Goal: Task Accomplishment & Management: Use online tool/utility

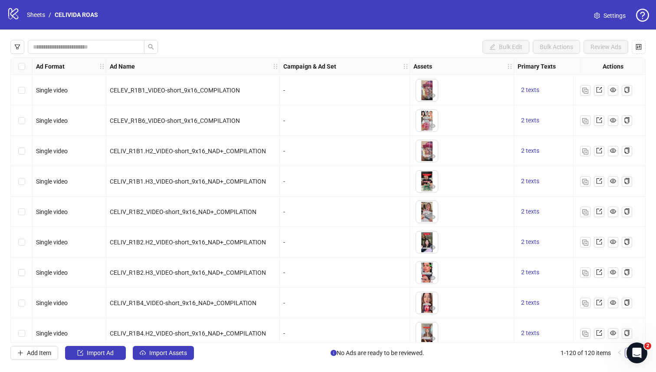
click at [155, 352] on span "Import Assets" at bounding box center [168, 352] width 38 height 7
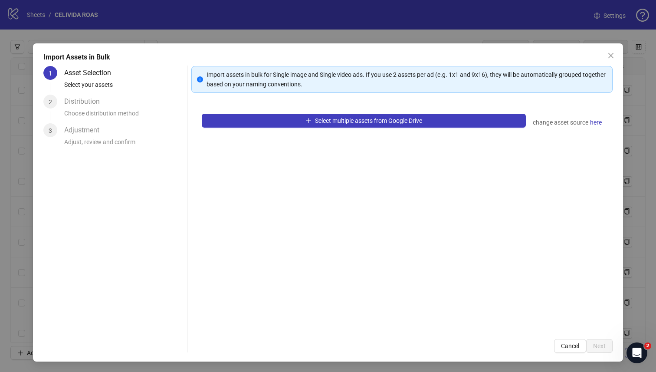
click at [257, 128] on div "Select multiple assets from Google Drive change asset source here" at bounding box center [402, 215] width 422 height 225
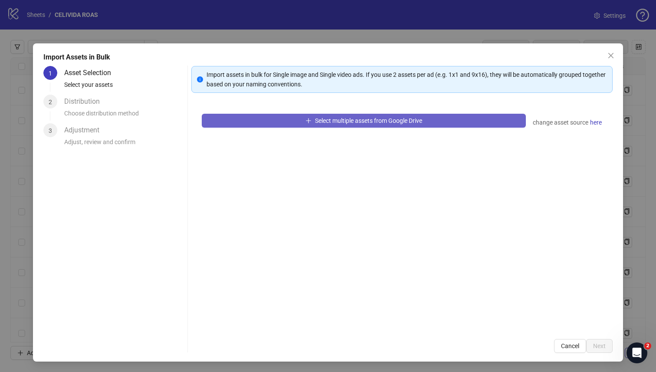
click at [257, 126] on button "Select multiple assets from Google Drive" at bounding box center [364, 121] width 325 height 14
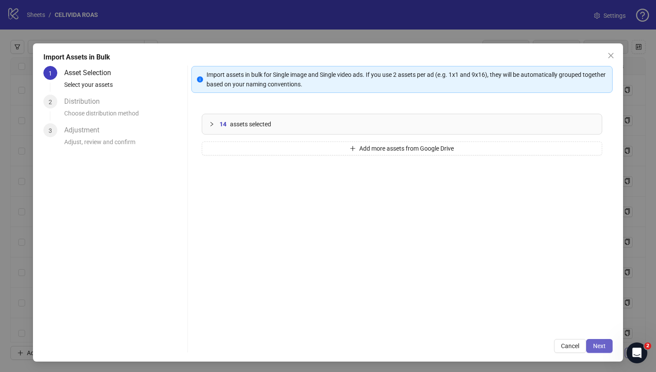
click at [593, 348] on span "Next" at bounding box center [599, 345] width 13 height 7
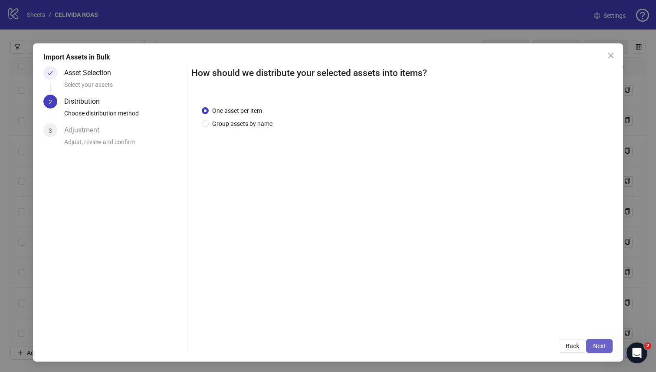
click at [593, 344] on span "Next" at bounding box center [599, 345] width 13 height 7
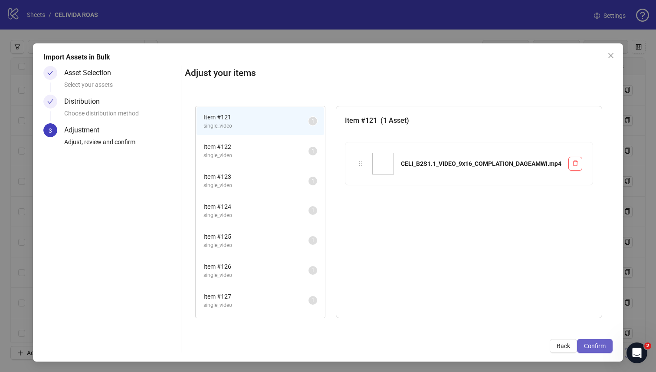
click at [592, 345] on span "Confirm" at bounding box center [595, 345] width 22 height 7
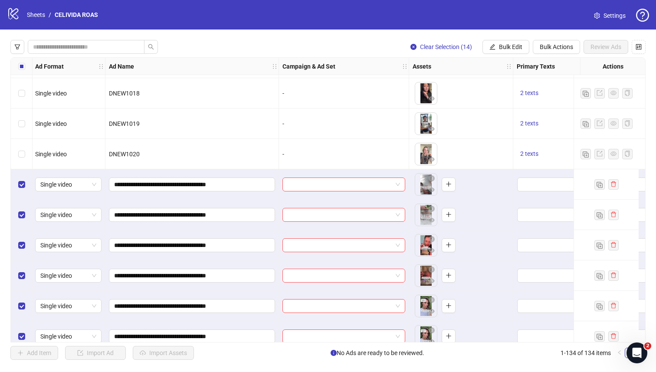
scroll to position [3552, 1]
click at [337, 181] on input "search" at bounding box center [340, 183] width 105 height 13
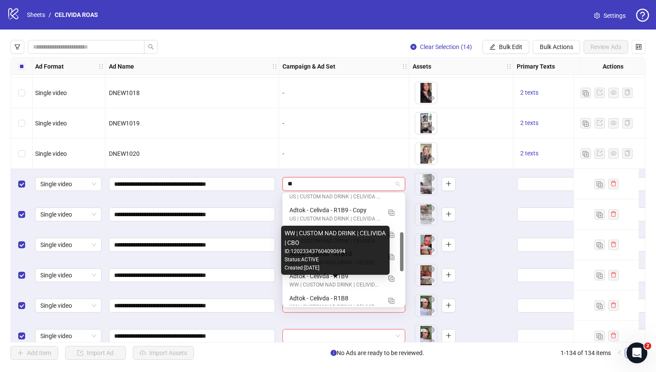
scroll to position [127, 0]
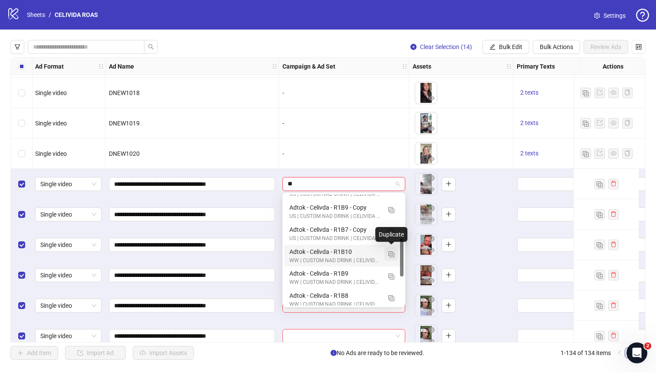
click at [389, 254] on img "button" at bounding box center [391, 254] width 6 height 6
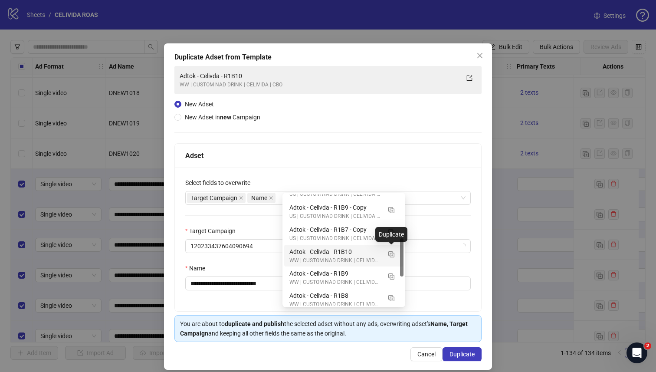
type input "**"
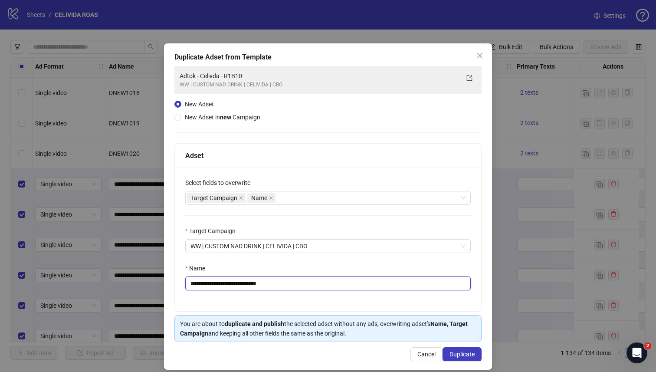
drag, startPoint x: 281, startPoint y: 283, endPoint x: 239, endPoint y: 283, distance: 42.1
click at [239, 283] on input "**********" at bounding box center [328, 283] width 286 height 14
click at [322, 199] on div "Target Campaign Name" at bounding box center [323, 198] width 273 height 12
type input "**********"
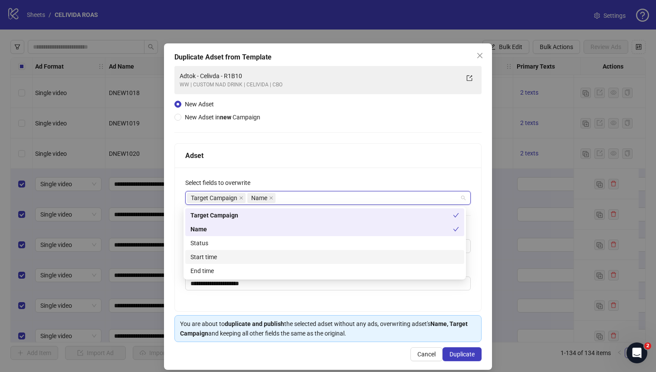
click at [259, 254] on div "Start time" at bounding box center [325, 257] width 269 height 10
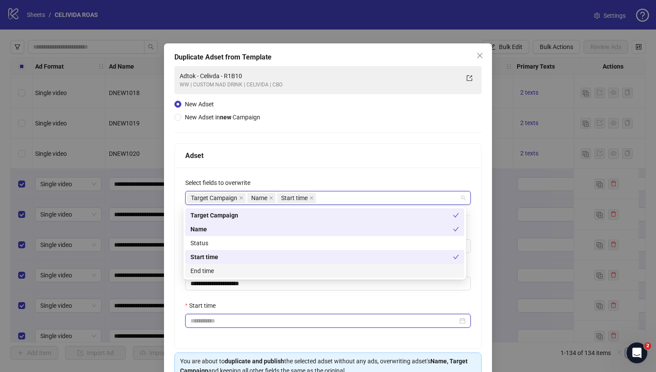
click at [247, 325] on input "Start time" at bounding box center [324, 321] width 267 height 10
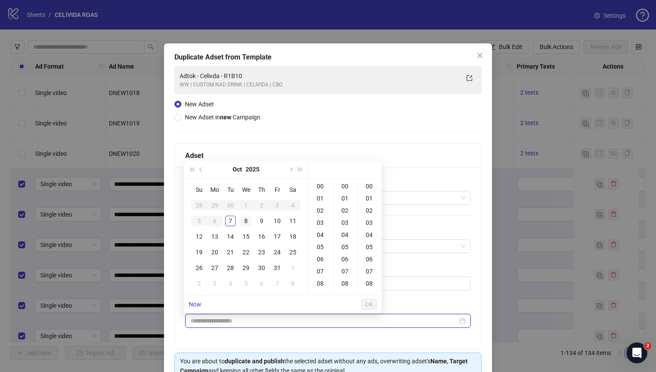
type input "**********"
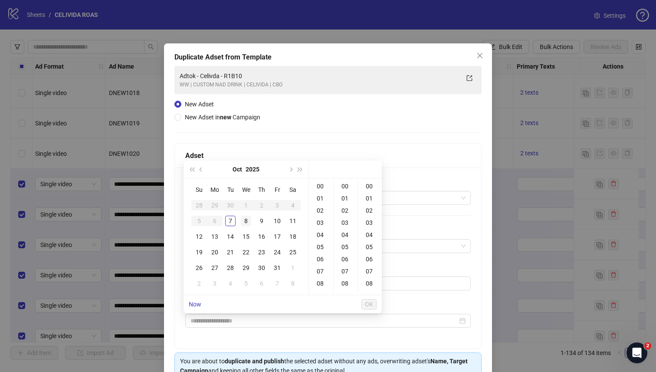
click at [247, 217] on div "8" at bounding box center [246, 221] width 10 height 10
type input "**********"
click at [370, 304] on span "OK" at bounding box center [369, 304] width 8 height 7
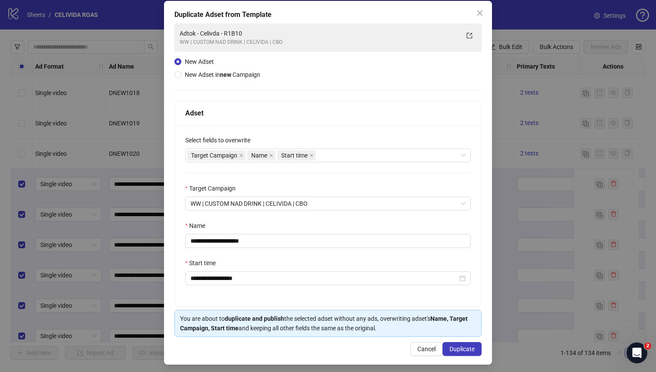
scroll to position [47, 0]
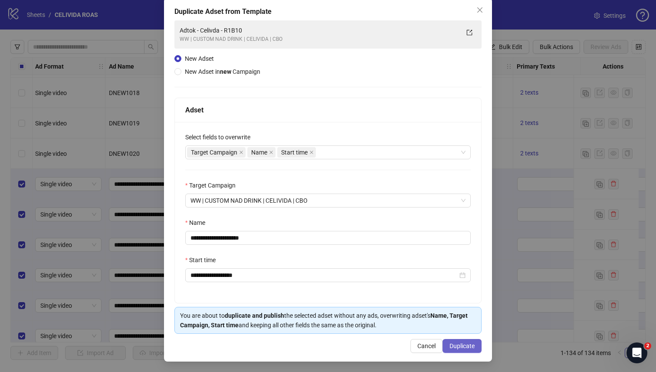
click at [452, 341] on button "Duplicate" at bounding box center [462, 346] width 39 height 14
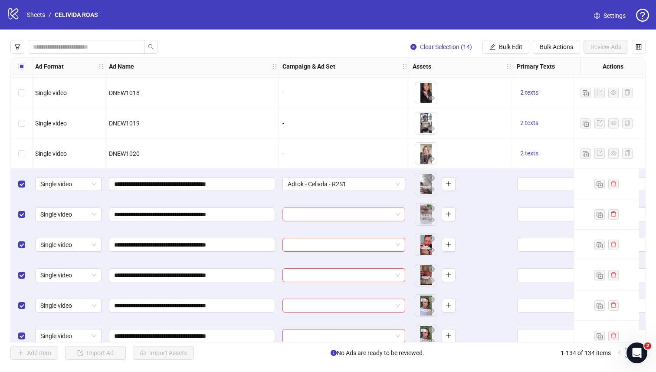
click at [306, 217] on input "search" at bounding box center [340, 214] width 105 height 13
click at [371, 195] on div "Adtok - Celivda - R2S1" at bounding box center [344, 184] width 130 height 30
click at [359, 184] on span "Adtok - Celivda - R2S1" at bounding box center [344, 183] width 112 height 13
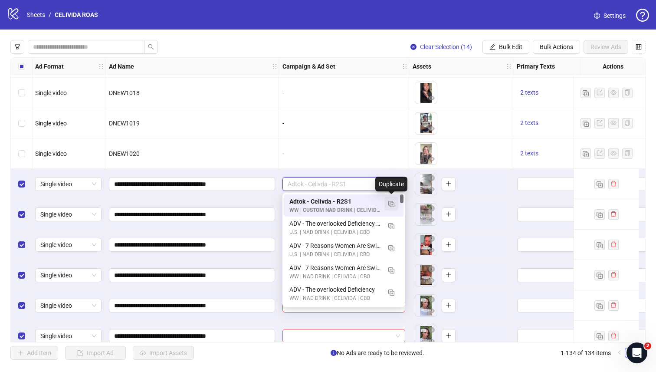
click at [389, 202] on img "button" at bounding box center [391, 204] width 6 height 6
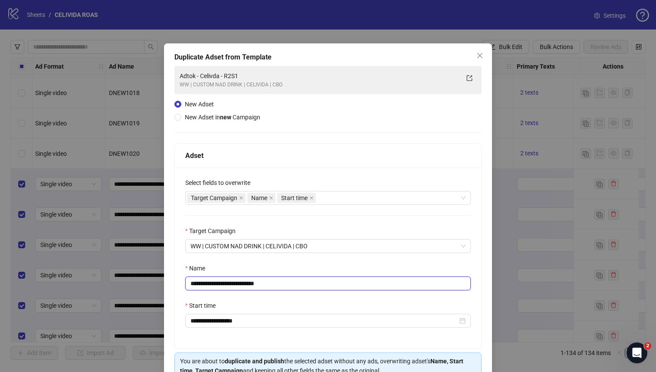
drag, startPoint x: 268, startPoint y: 286, endPoint x: 233, endPoint y: 285, distance: 35.2
click at [233, 285] on input "**********" at bounding box center [328, 283] width 286 height 14
click at [284, 273] on div "Name" at bounding box center [328, 269] width 286 height 13
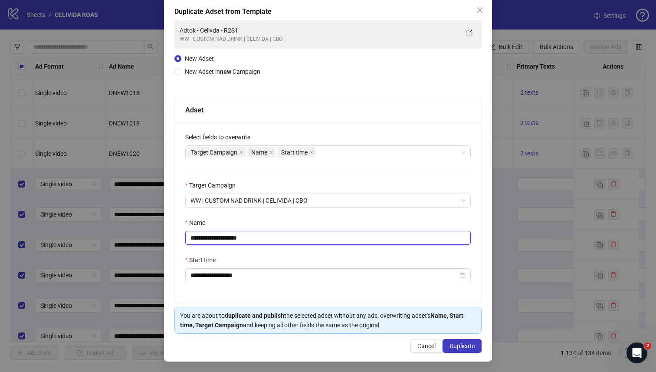
click at [233, 237] on input "**********" at bounding box center [328, 238] width 286 height 14
type input "**********"
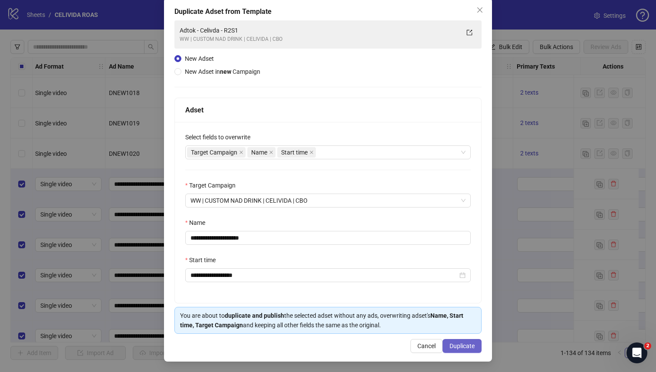
click at [451, 343] on span "Duplicate" at bounding box center [462, 345] width 25 height 7
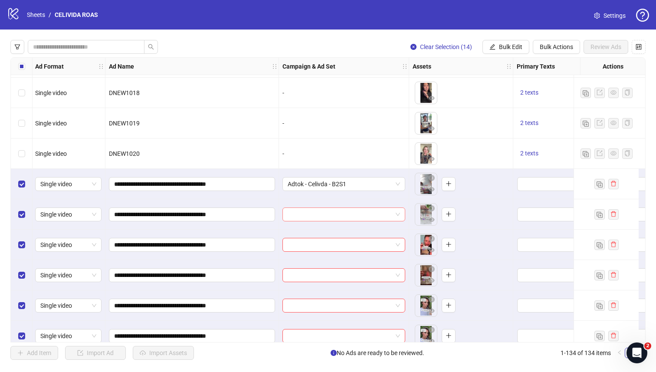
click at [343, 212] on input "search" at bounding box center [340, 214] width 105 height 13
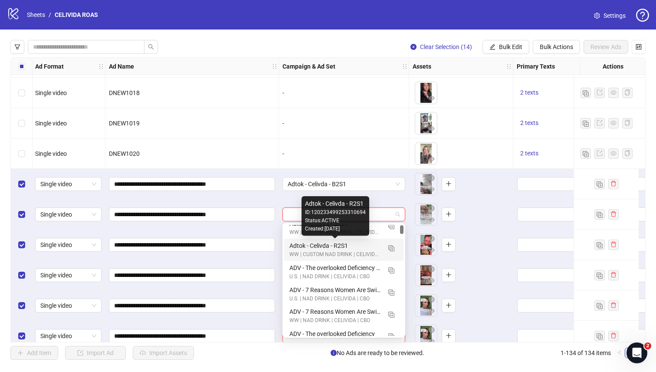
scroll to position [0, 0]
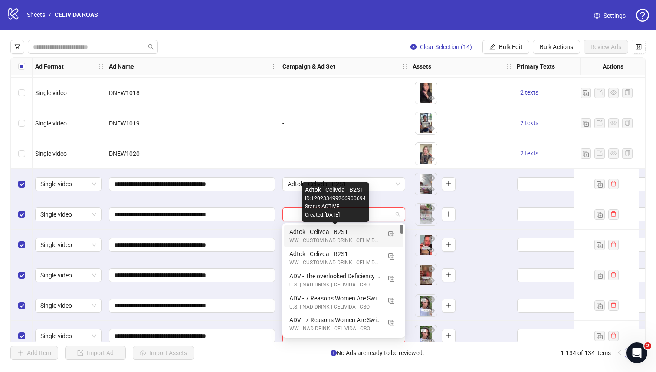
click at [292, 233] on div "Adtok - Celivda - B2S1" at bounding box center [335, 232] width 92 height 10
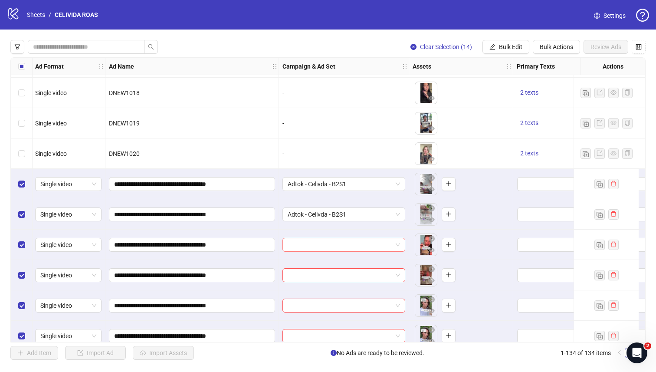
click at [289, 242] on input "search" at bounding box center [340, 244] width 105 height 13
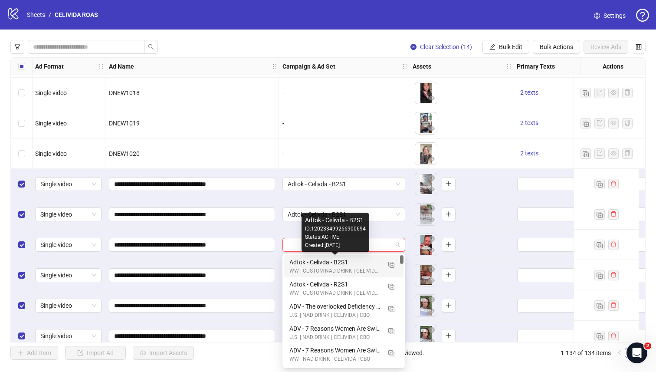
click at [293, 261] on div "Adtok - Celivda - B2S1" at bounding box center [335, 262] width 92 height 10
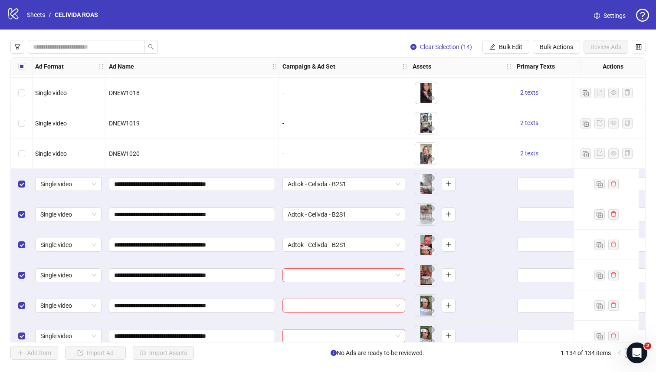
scroll to position [3590, 1]
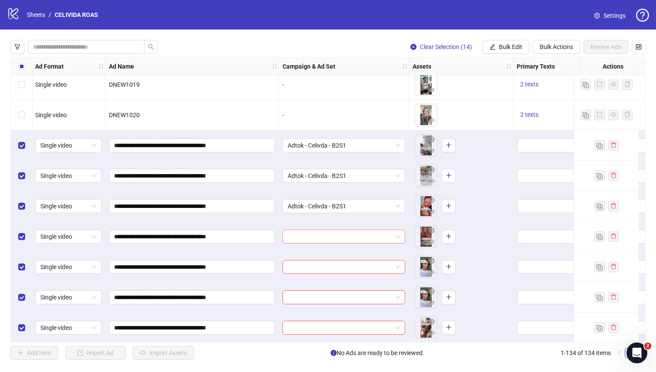
click at [309, 236] on input "search" at bounding box center [340, 236] width 105 height 13
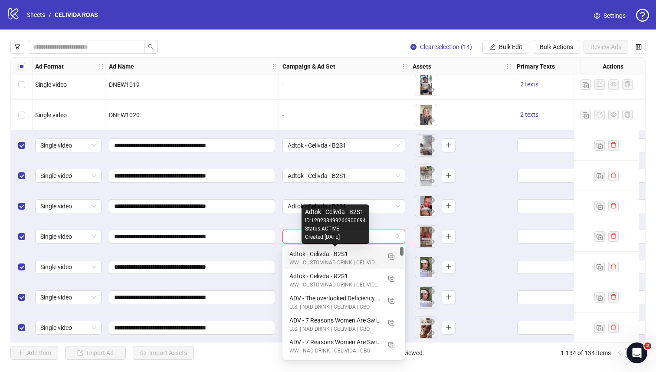
click at [306, 252] on div "Adtok - Celivda - B2S1" at bounding box center [335, 254] width 92 height 10
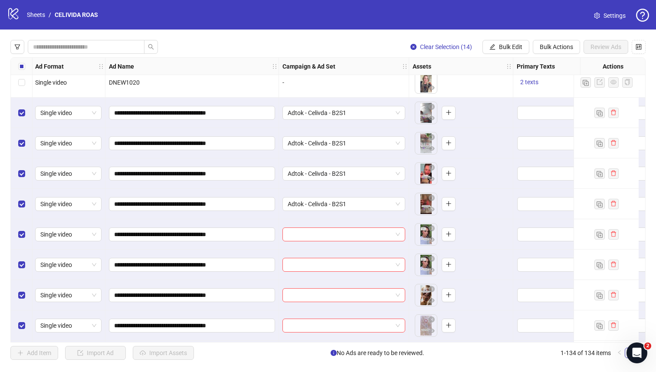
scroll to position [3624, 1]
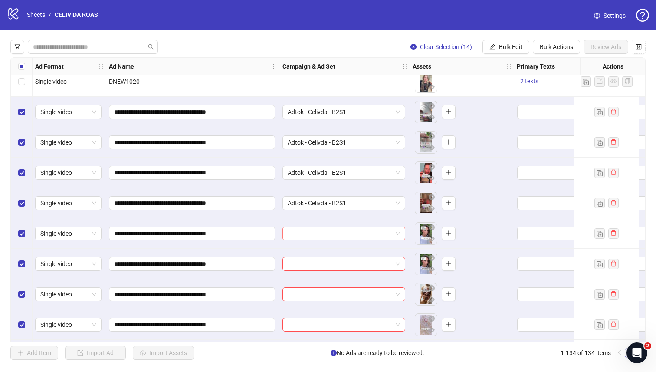
click at [305, 233] on input "search" at bounding box center [340, 233] width 105 height 13
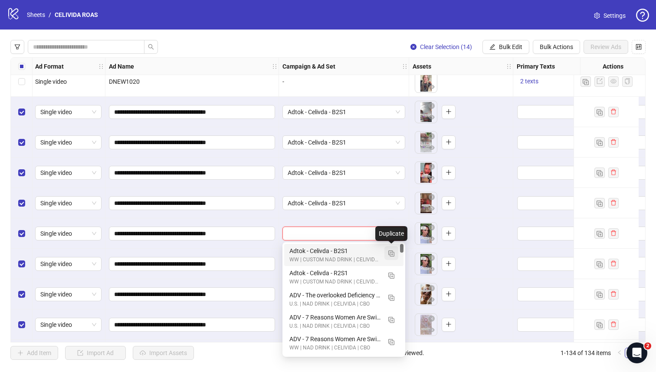
click at [394, 255] on img "button" at bounding box center [391, 253] width 6 height 6
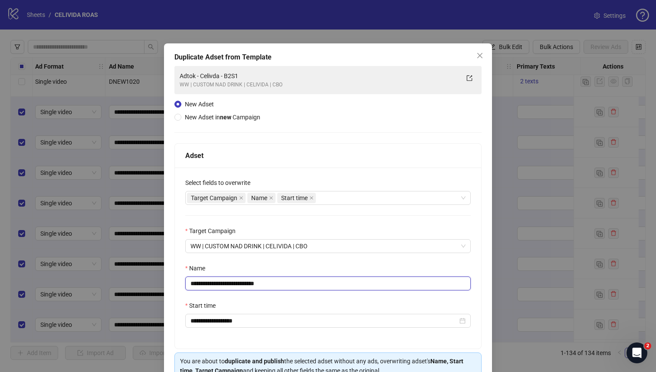
drag, startPoint x: 288, startPoint y: 285, endPoint x: 245, endPoint y: 285, distance: 43.0
click at [245, 285] on input "**********" at bounding box center [328, 283] width 286 height 14
type input "**********"
click at [270, 275] on div "Name" at bounding box center [328, 269] width 286 height 13
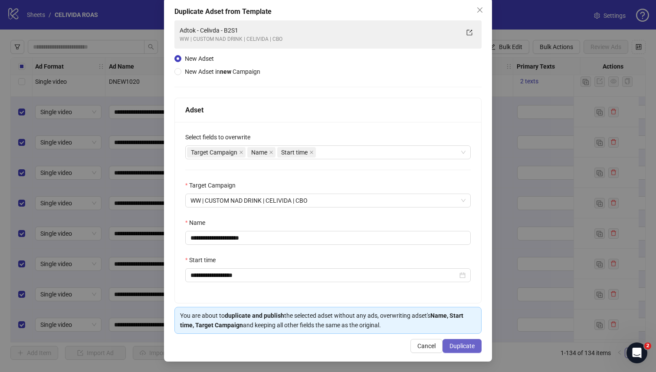
click at [450, 348] on span "Duplicate" at bounding box center [462, 345] width 25 height 7
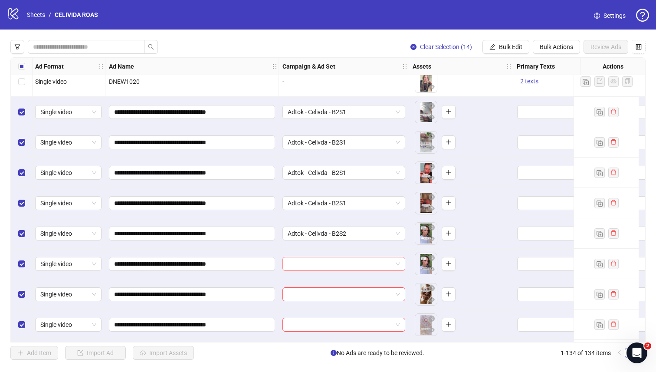
click at [357, 262] on input "search" at bounding box center [340, 263] width 105 height 13
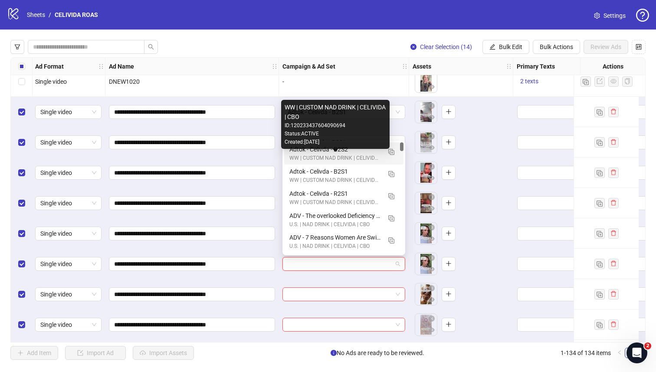
click at [315, 157] on div "WW | CUSTOM NAD DRINK | CELIVIDA | CBO" at bounding box center [335, 158] width 92 height 8
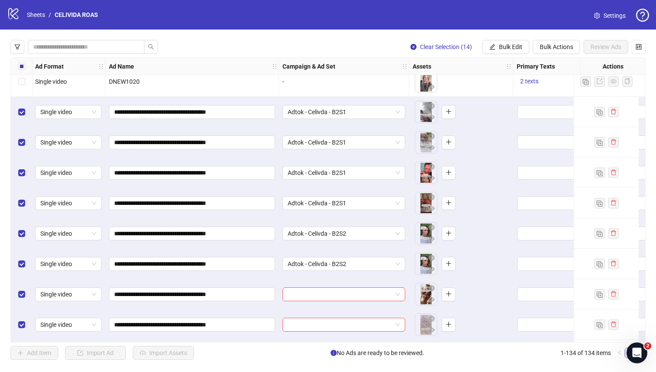
scroll to position [3663, 1]
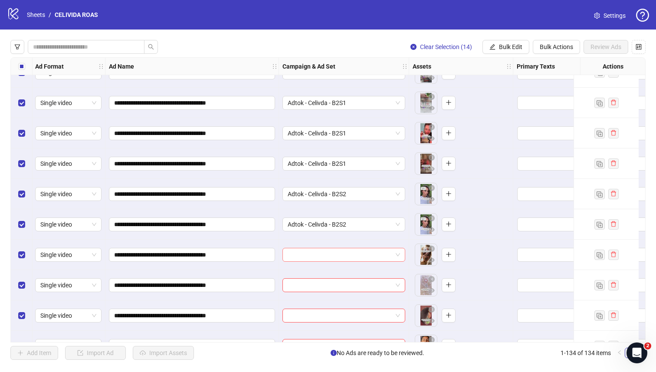
click at [309, 253] on input "search" at bounding box center [340, 254] width 105 height 13
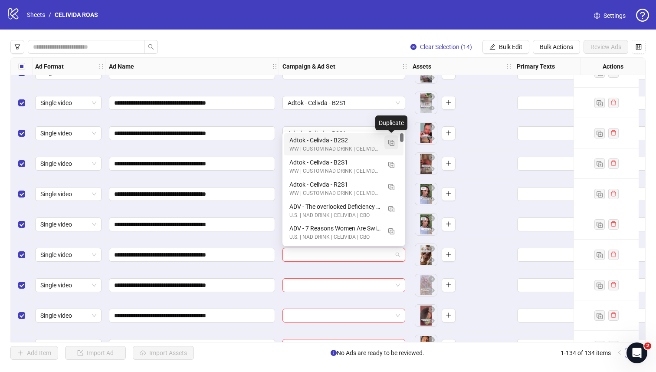
click at [390, 143] on img "button" at bounding box center [391, 143] width 6 height 6
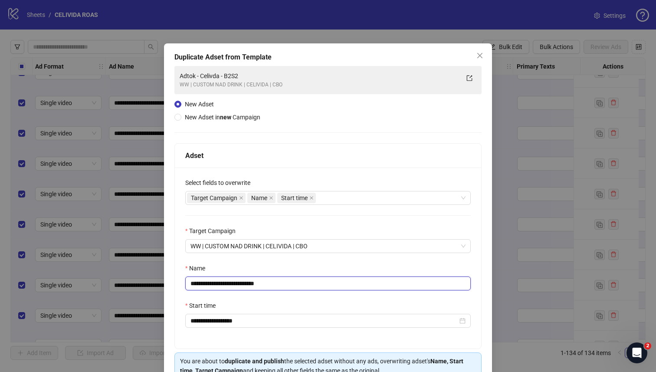
drag, startPoint x: 273, startPoint y: 287, endPoint x: 243, endPoint y: 287, distance: 29.9
click at [243, 287] on input "**********" at bounding box center [328, 283] width 286 height 14
type input "**********"
click at [289, 261] on div "**********" at bounding box center [328, 258] width 306 height 181
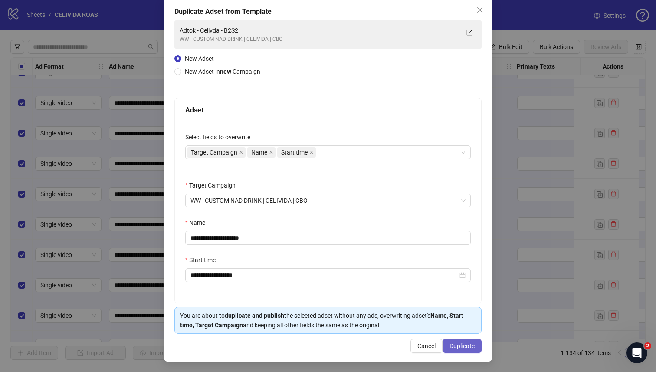
click at [453, 349] on button "Duplicate" at bounding box center [462, 346] width 39 height 14
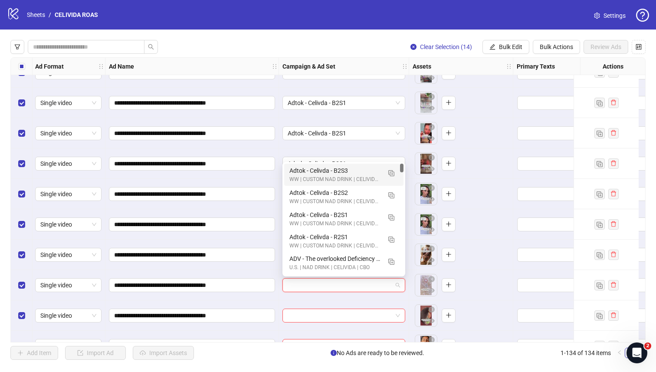
click at [351, 287] on input "search" at bounding box center [340, 285] width 105 height 13
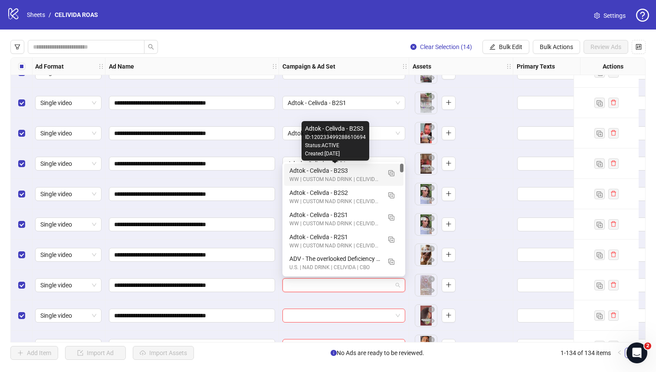
click at [298, 171] on div "Adtok - Celivda - B2S3" at bounding box center [335, 171] width 92 height 10
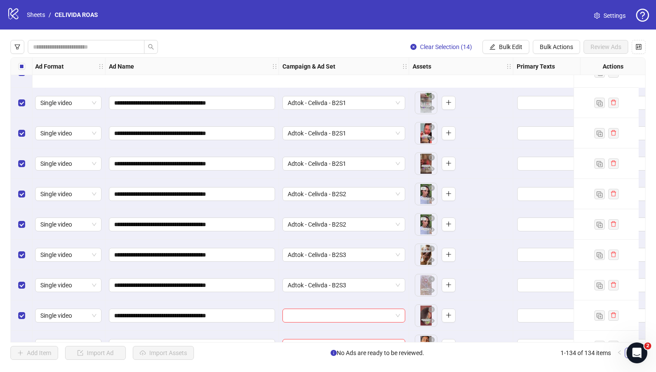
scroll to position [3746, 1]
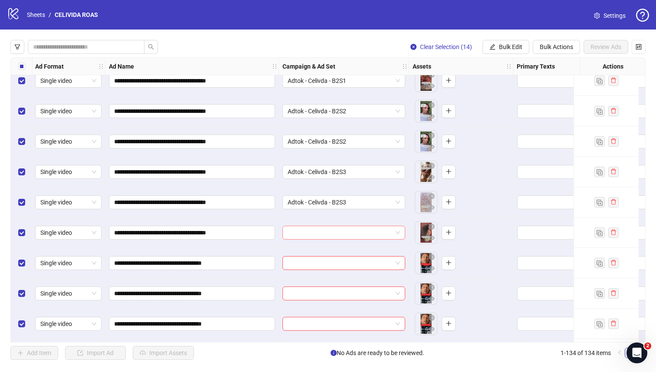
click at [301, 231] on input "search" at bounding box center [340, 232] width 105 height 13
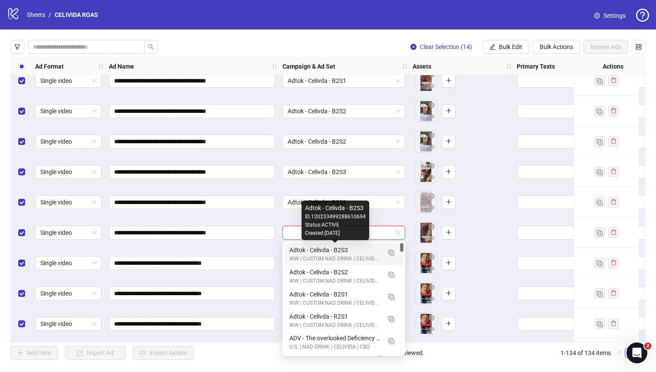
click at [301, 250] on div "Adtok - Celivda - B2S3" at bounding box center [335, 250] width 92 height 10
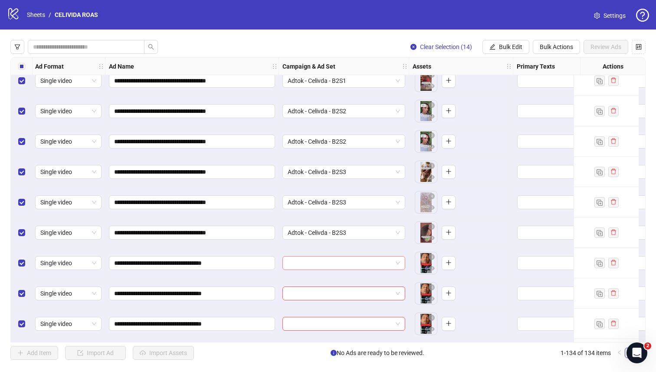
click at [317, 267] on input "search" at bounding box center [340, 262] width 105 height 13
click at [242, 244] on div "**********" at bounding box center [192, 232] width 174 height 30
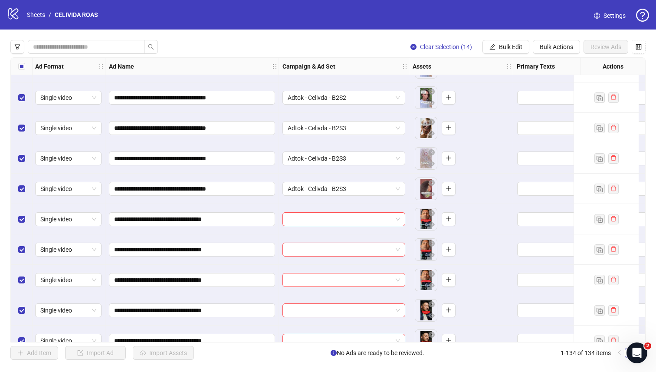
scroll to position [3807, 1]
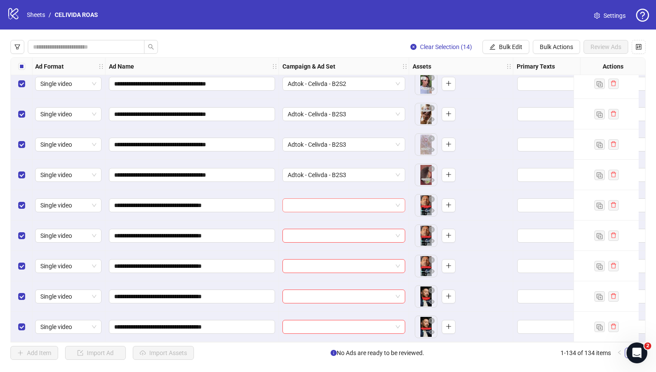
click at [318, 199] on input "search" at bounding box center [340, 205] width 105 height 13
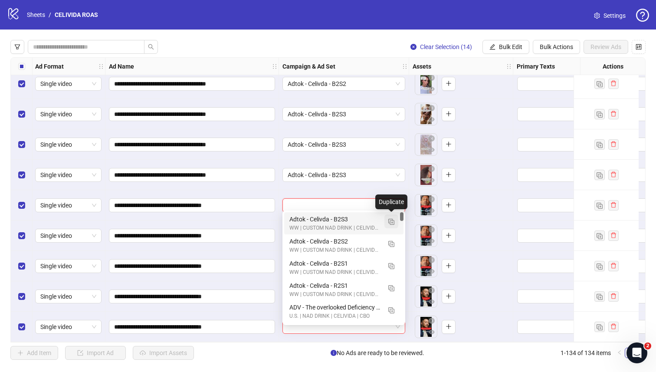
click at [391, 223] on img "button" at bounding box center [391, 222] width 6 height 6
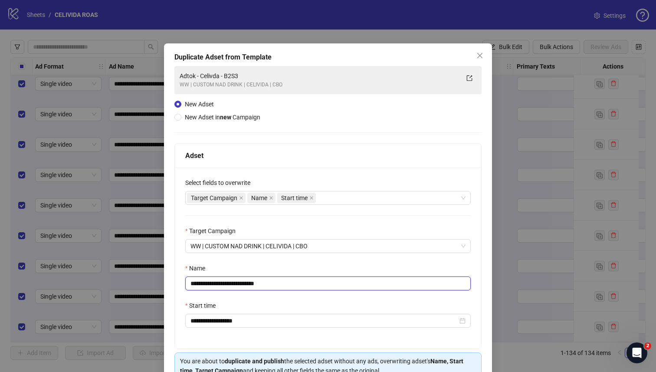
drag, startPoint x: 274, startPoint y: 281, endPoint x: 234, endPoint y: 282, distance: 39.5
click at [234, 282] on input "**********" at bounding box center [328, 283] width 286 height 14
type input "**********"
click at [332, 266] on div "Name" at bounding box center [328, 269] width 286 height 13
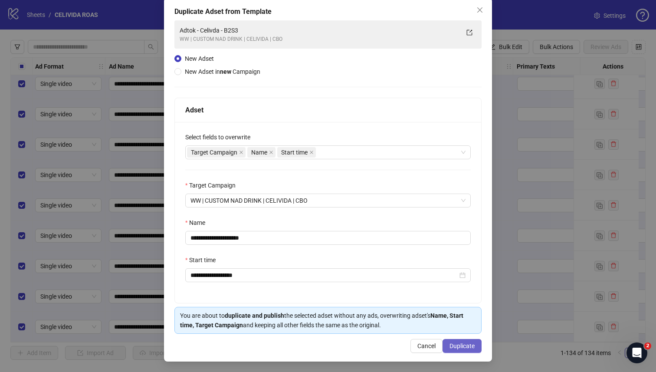
click at [452, 347] on span "Duplicate" at bounding box center [462, 345] width 25 height 7
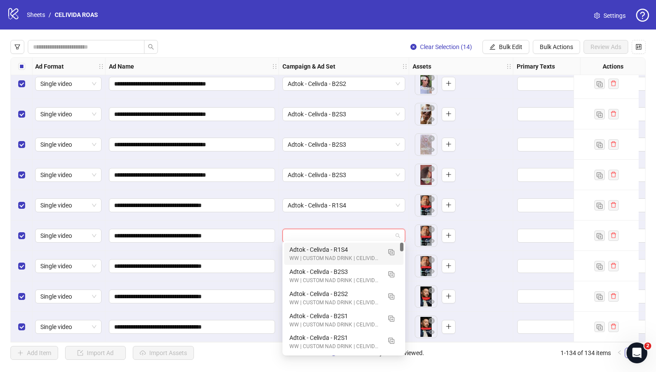
click at [305, 233] on input "search" at bounding box center [340, 235] width 105 height 13
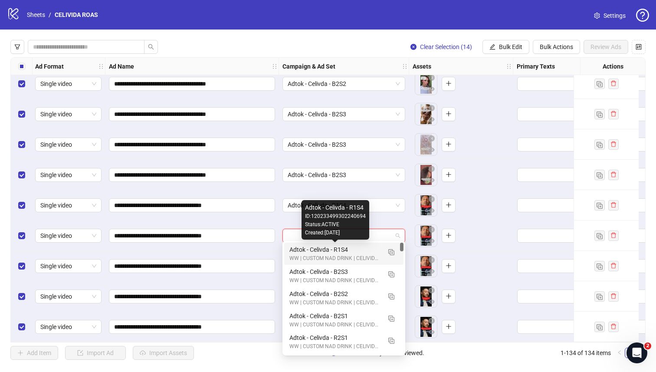
click at [302, 248] on div "Adtok - Celivda - R1S4" at bounding box center [335, 250] width 92 height 10
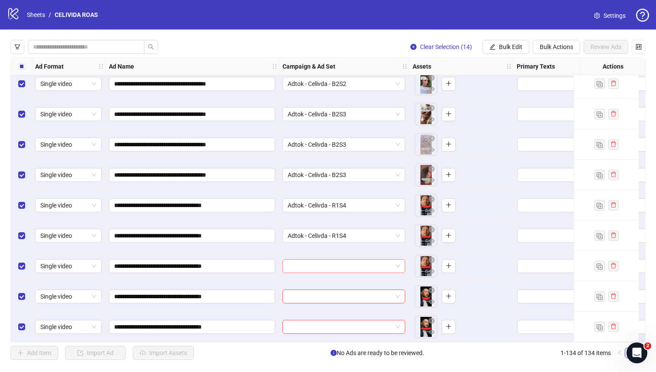
click at [296, 263] on input "search" at bounding box center [340, 266] width 105 height 13
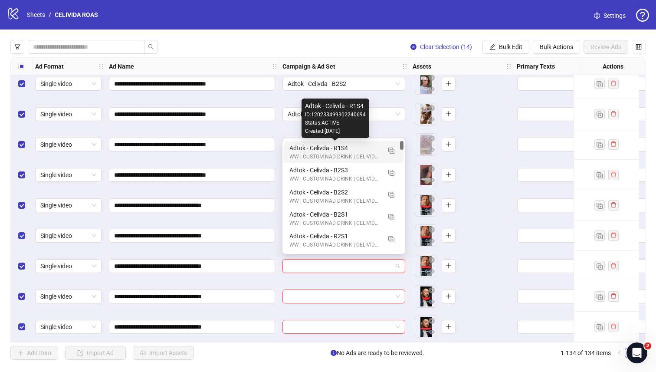
click at [304, 150] on div "Adtok - Celivda - R1S4" at bounding box center [335, 148] width 92 height 10
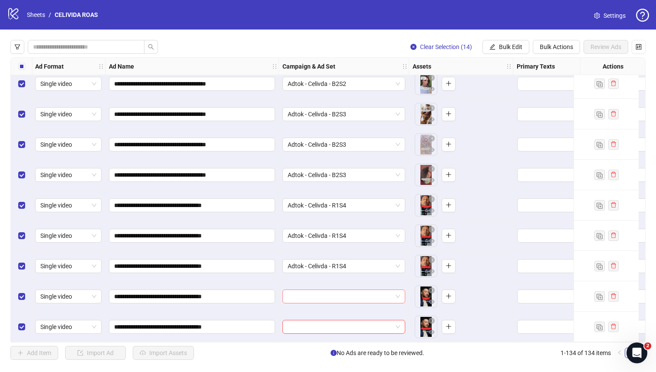
click at [292, 290] on input "search" at bounding box center [340, 296] width 105 height 13
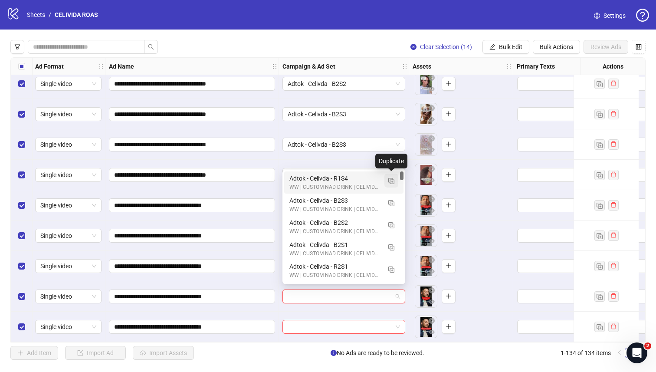
click at [390, 183] on img "button" at bounding box center [391, 181] width 6 height 6
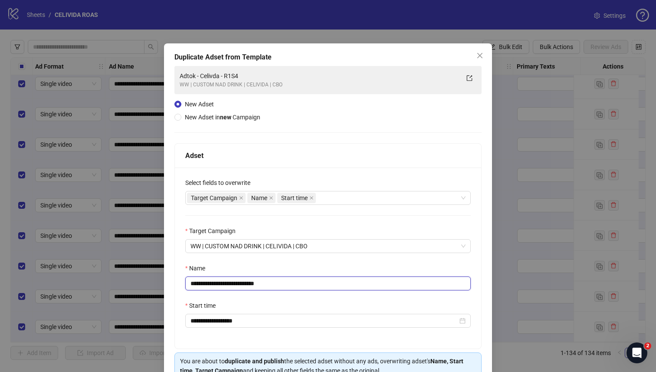
drag, startPoint x: 283, startPoint y: 286, endPoint x: 245, endPoint y: 286, distance: 37.8
click at [245, 286] on input "**********" at bounding box center [328, 283] width 286 height 14
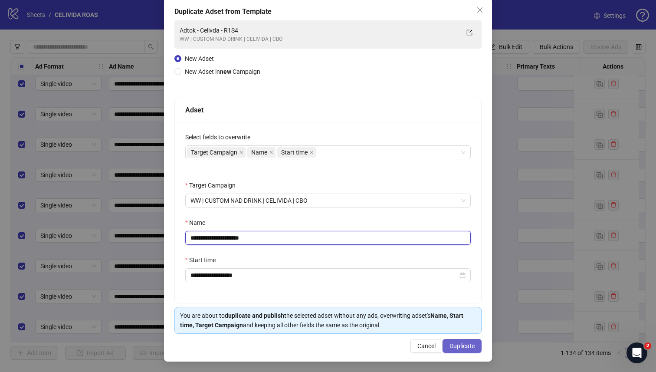
type input "**********"
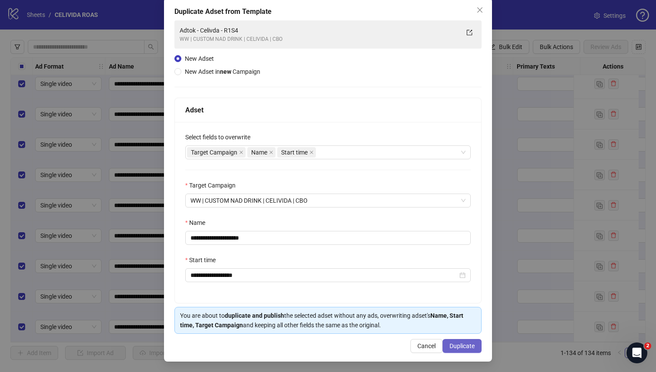
click at [450, 342] on span "Duplicate" at bounding box center [462, 345] width 25 height 7
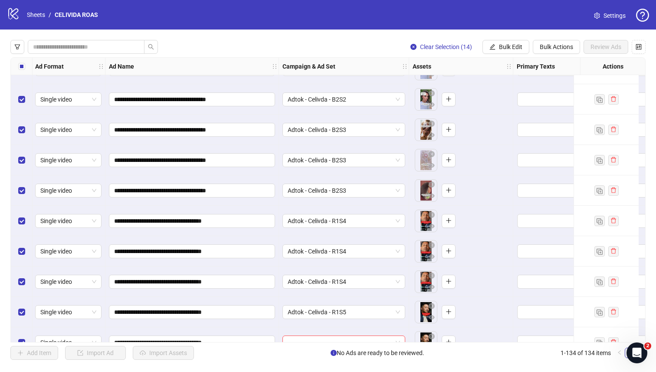
scroll to position [3807, 0]
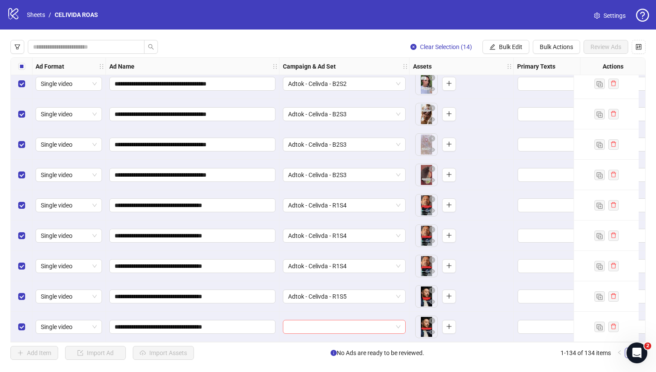
click at [301, 323] on input "search" at bounding box center [340, 326] width 105 height 13
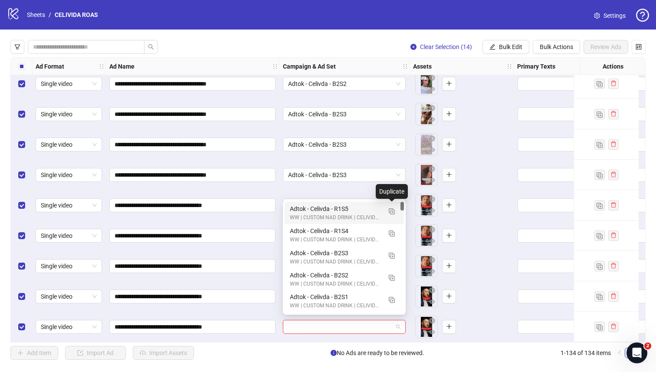
click at [368, 211] on div "Adtok - Celivda - R1S5" at bounding box center [336, 209] width 92 height 10
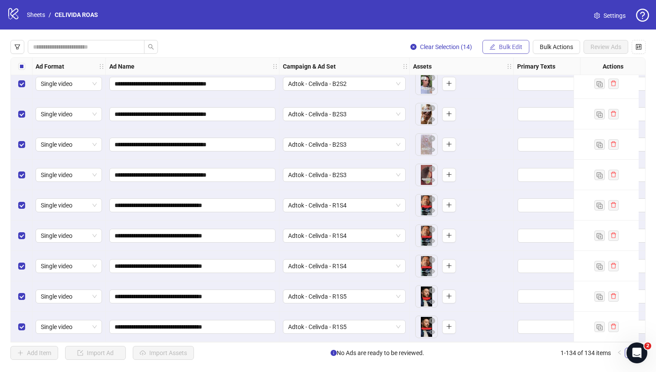
click at [507, 50] on button "Bulk Edit" at bounding box center [506, 47] width 47 height 14
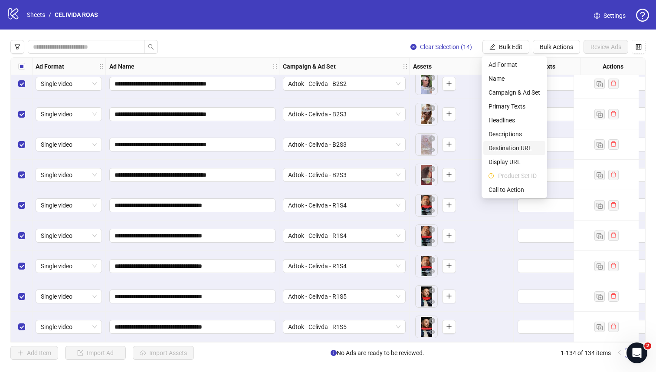
click at [502, 145] on span "Destination URL" at bounding box center [515, 148] width 52 height 10
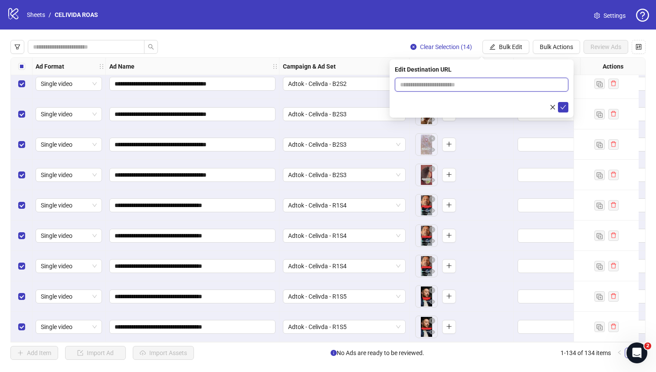
click at [454, 85] on input "text" at bounding box center [478, 85] width 156 height 10
paste input "**********"
type input "**********"
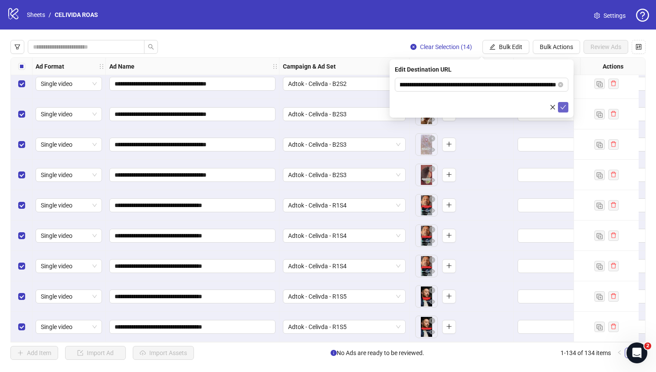
click at [562, 105] on icon "check" at bounding box center [563, 107] width 6 height 6
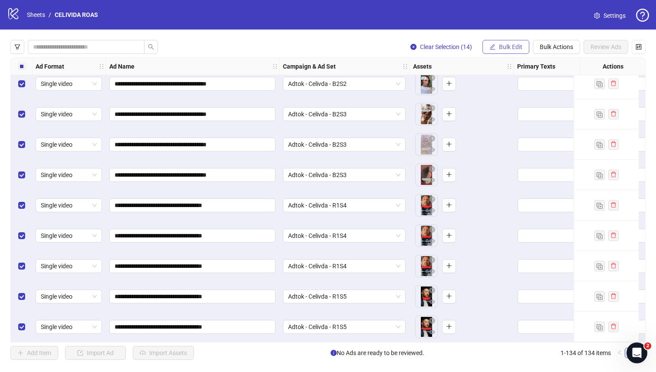
click at [497, 46] on button "Bulk Edit" at bounding box center [506, 47] width 47 height 14
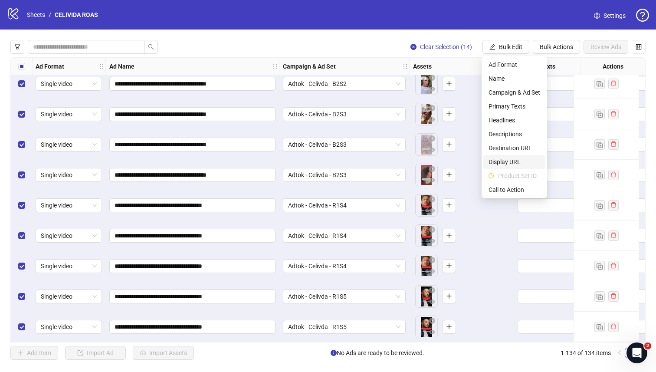
click at [506, 159] on span "Display URL" at bounding box center [515, 162] width 52 height 10
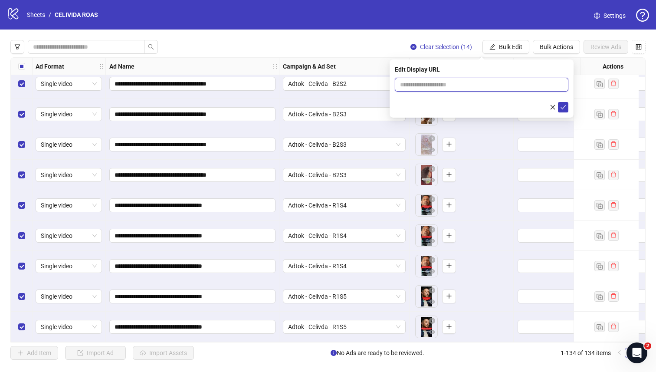
click at [493, 81] on input "text" at bounding box center [482, 85] width 174 height 14
paste input "**********"
type input "**********"
click at [562, 107] on icon "check" at bounding box center [563, 107] width 6 height 6
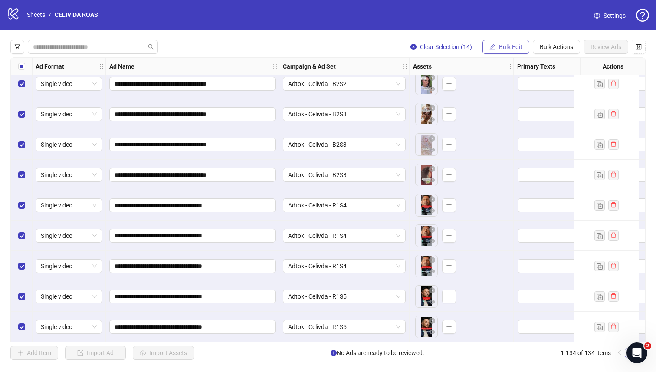
click at [508, 43] on span "Bulk Edit" at bounding box center [510, 46] width 23 height 7
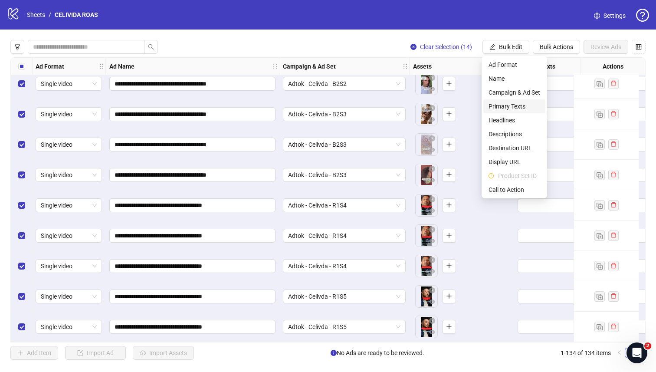
click at [513, 108] on span "Primary Texts" at bounding box center [515, 107] width 52 height 10
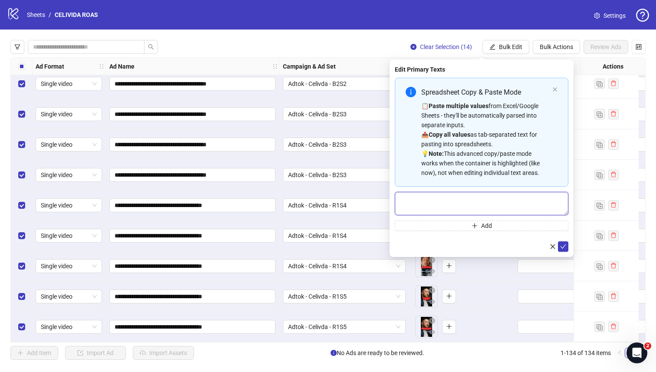
click at [457, 207] on textarea "Multi-text input container - paste or copy values" at bounding box center [482, 203] width 174 height 23
paste textarea "**********"
type textarea "**********"
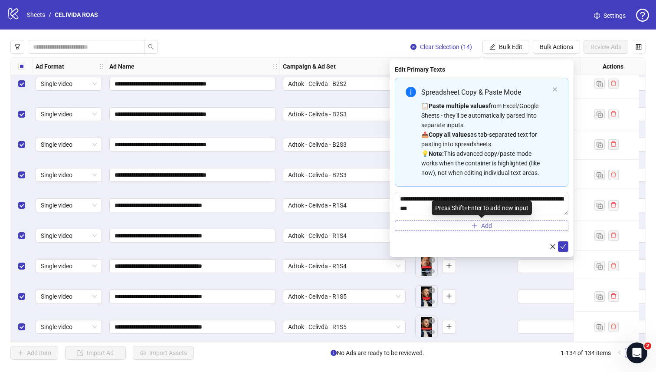
click at [489, 228] on span "Add" at bounding box center [486, 225] width 11 height 7
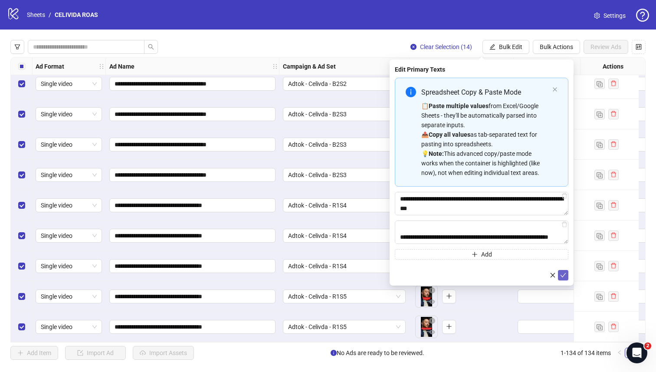
type textarea "**********"
click at [563, 277] on icon "check" at bounding box center [563, 275] width 6 height 6
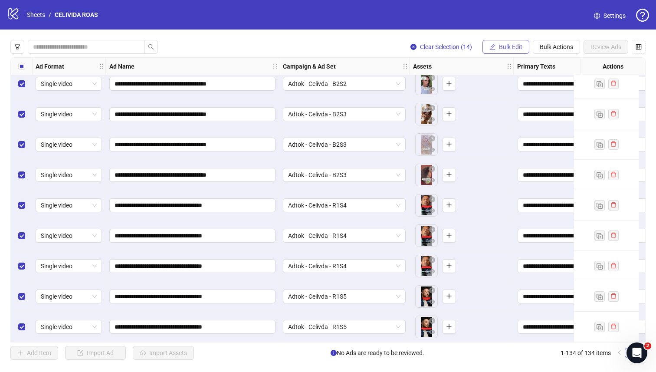
click at [495, 51] on button "Bulk Edit" at bounding box center [506, 47] width 47 height 14
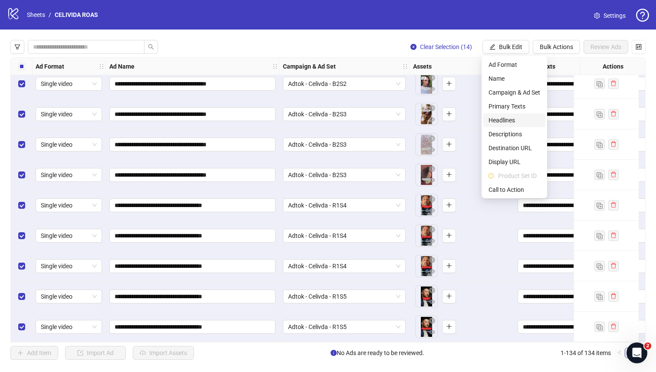
click at [507, 123] on span "Headlines" at bounding box center [515, 120] width 52 height 10
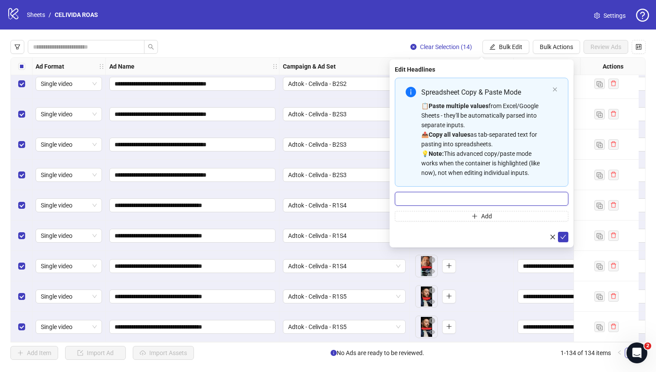
click at [470, 198] on input "Multi-input container - paste or copy values" at bounding box center [482, 199] width 174 height 14
paste input "**********"
type input "**********"
click at [500, 217] on button "Add" at bounding box center [482, 216] width 174 height 10
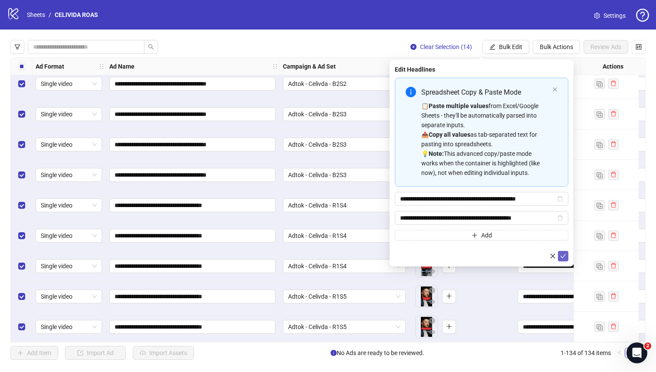
type input "**********"
click at [562, 257] on icon "check" at bounding box center [564, 256] width 6 height 4
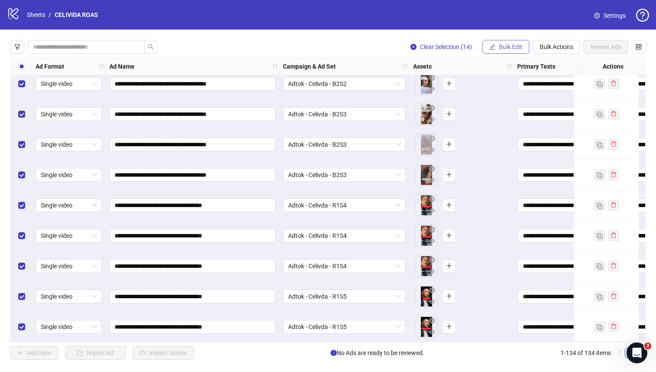
click at [508, 49] on span "Bulk Edit" at bounding box center [510, 46] width 23 height 7
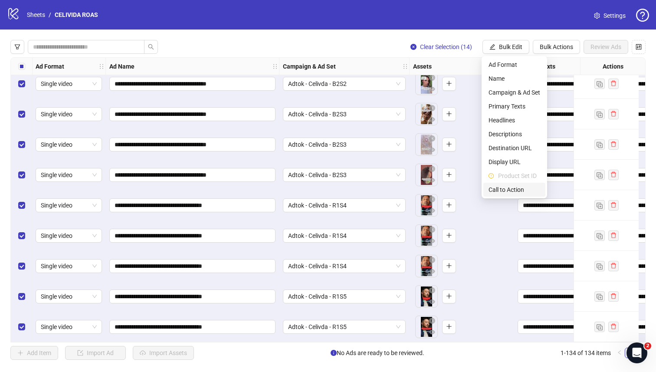
click at [504, 191] on span "Call to Action" at bounding box center [515, 190] width 52 height 10
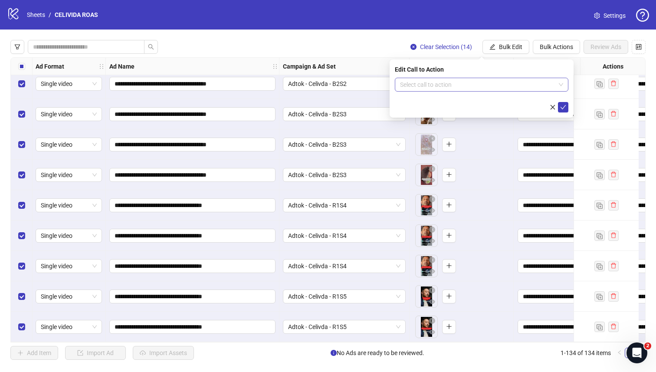
click at [479, 88] on input "search" at bounding box center [477, 84] width 155 height 13
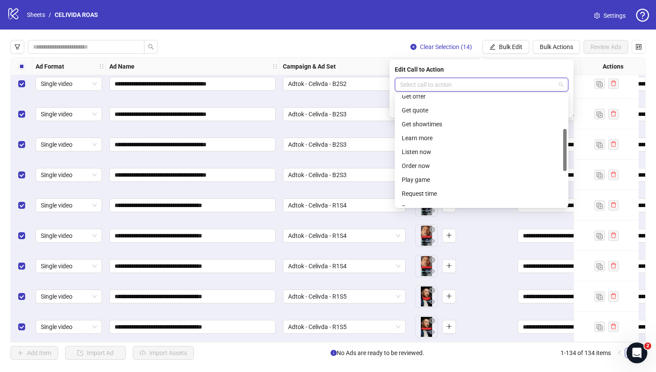
scroll to position [85, 0]
click at [461, 138] on div "Learn more" at bounding box center [482, 142] width 160 height 10
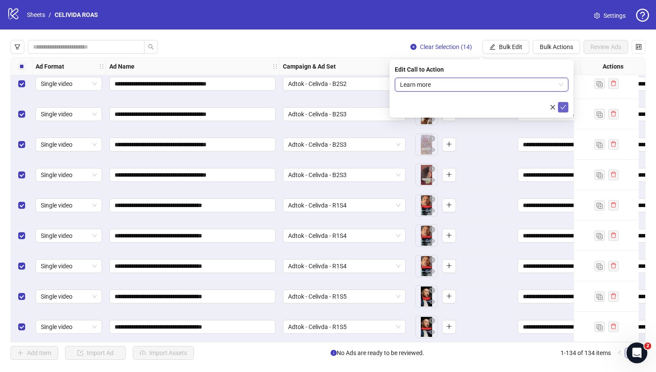
click at [564, 108] on icon "check" at bounding box center [563, 107] width 6 height 6
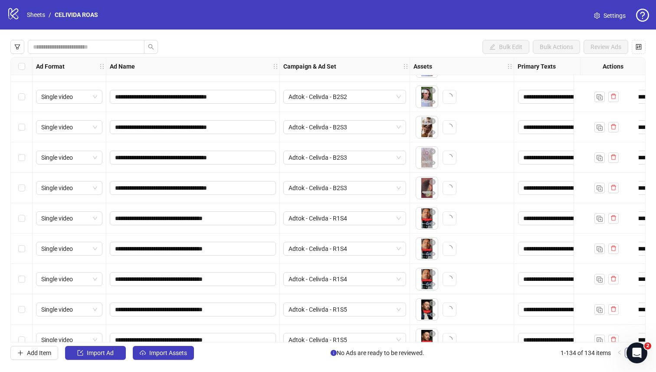
scroll to position [3807, 0]
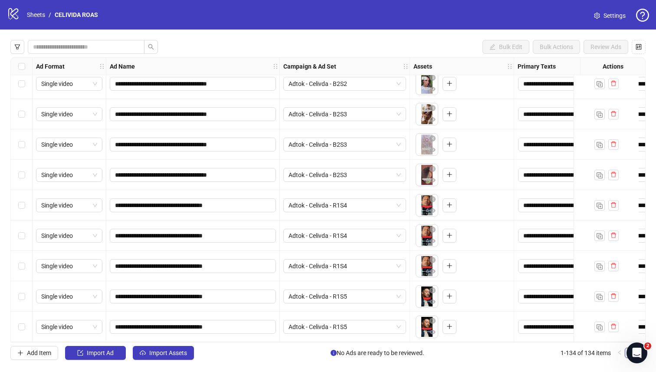
click at [20, 265] on div "Select row 134" at bounding box center [22, 327] width 22 height 30
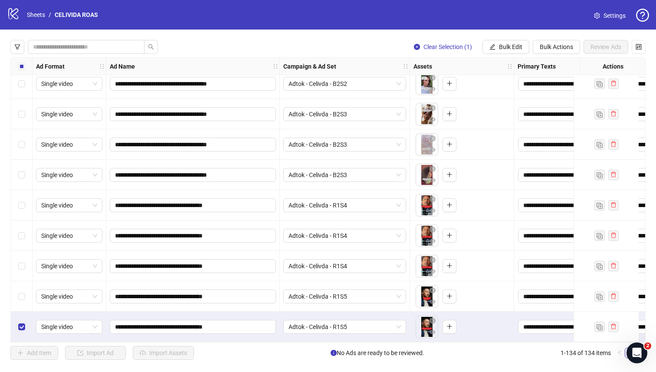
click at [20, 265] on div "Select row 133" at bounding box center [22, 296] width 22 height 30
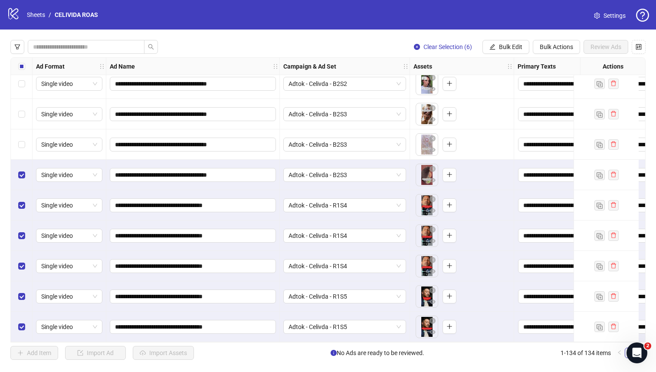
click at [18, 131] on div "Select row 128" at bounding box center [22, 144] width 22 height 30
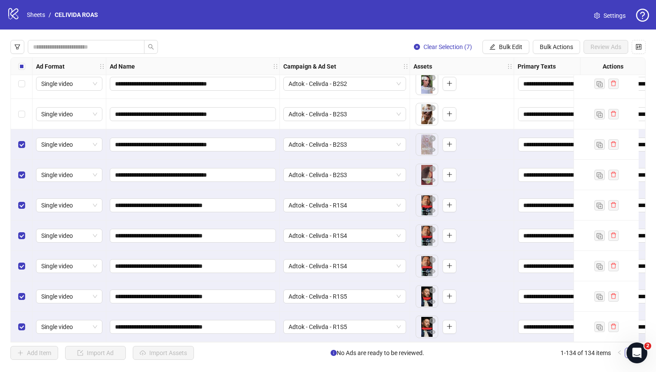
click at [18, 116] on div "Select row 127" at bounding box center [22, 114] width 22 height 30
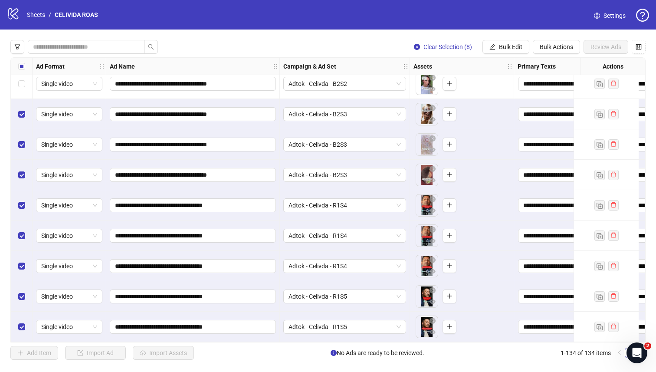
scroll to position [3759, 0]
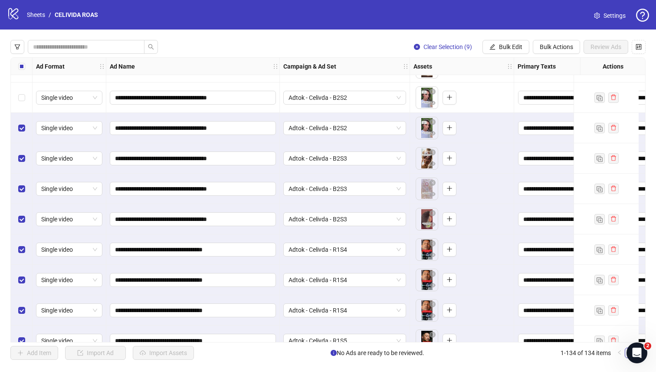
click at [20, 105] on div "Select row 125" at bounding box center [22, 97] width 22 height 30
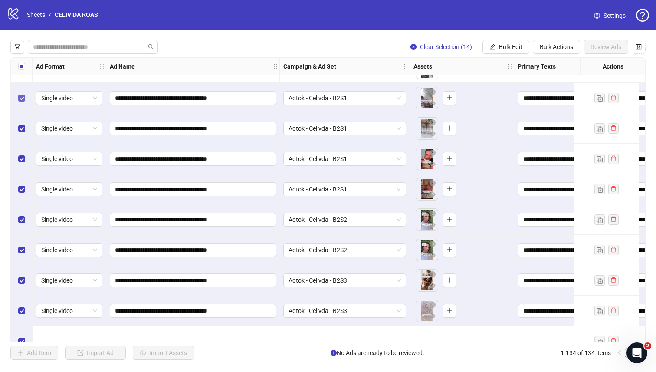
scroll to position [3565, 0]
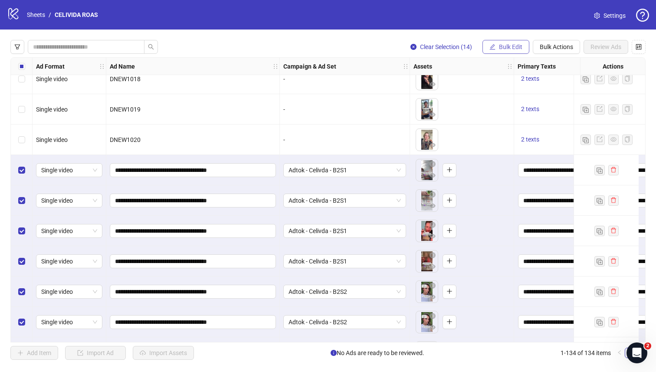
click at [351, 45] on button "Bulk Edit" at bounding box center [506, 47] width 47 height 14
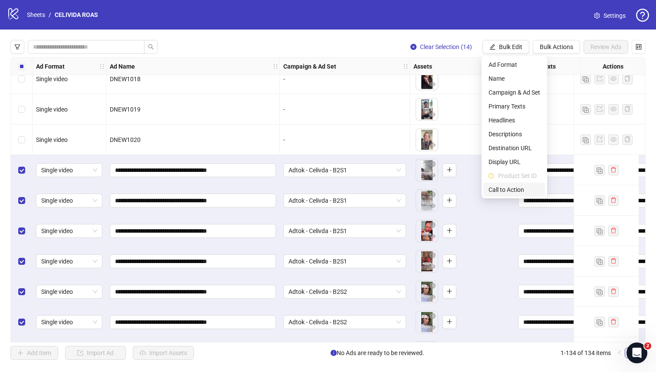
click at [351, 185] on span "Call to Action" at bounding box center [515, 190] width 52 height 10
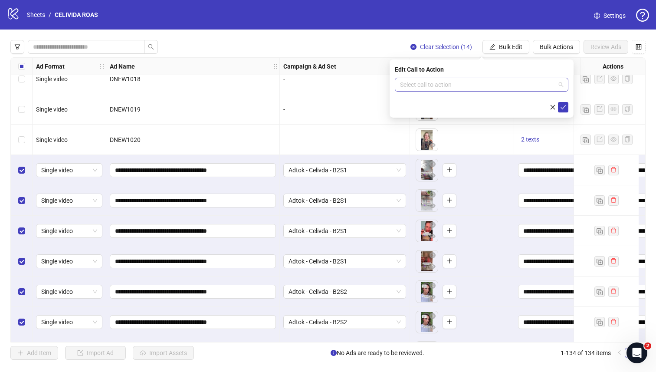
click at [351, 86] on input "search" at bounding box center [477, 84] width 155 height 13
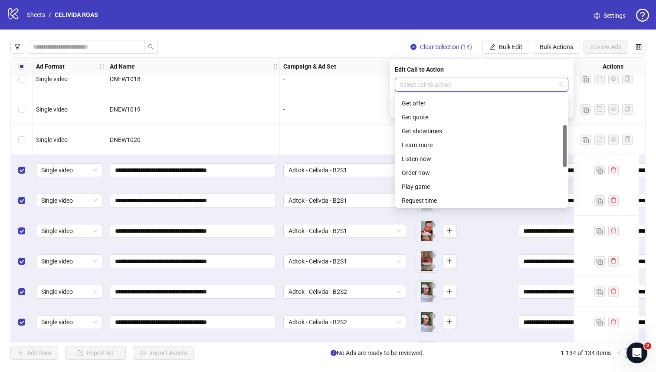
scroll to position [79, 0]
click at [351, 149] on div "Learn more" at bounding box center [482, 149] width 160 height 10
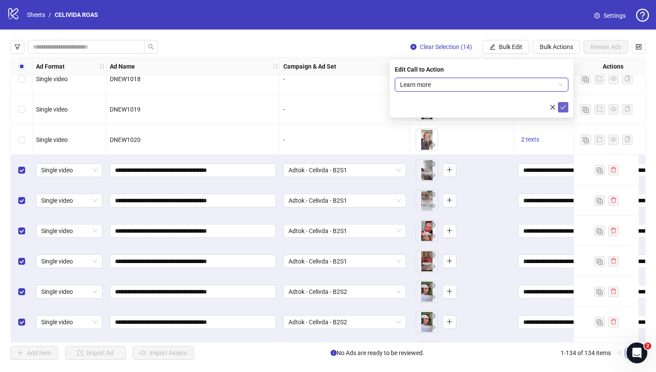
click at [351, 104] on icon "check" at bounding box center [563, 107] width 6 height 6
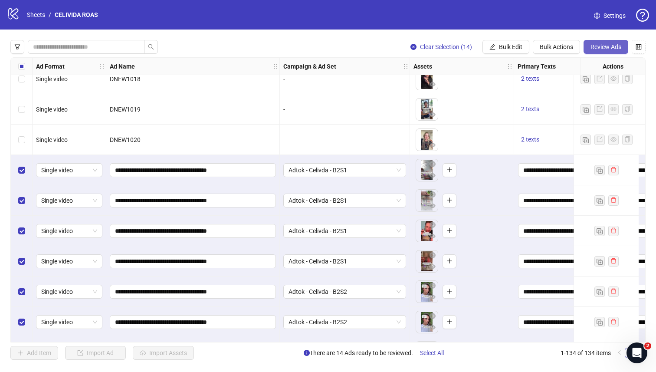
click at [351, 43] on span "Review Ads" at bounding box center [606, 46] width 31 height 7
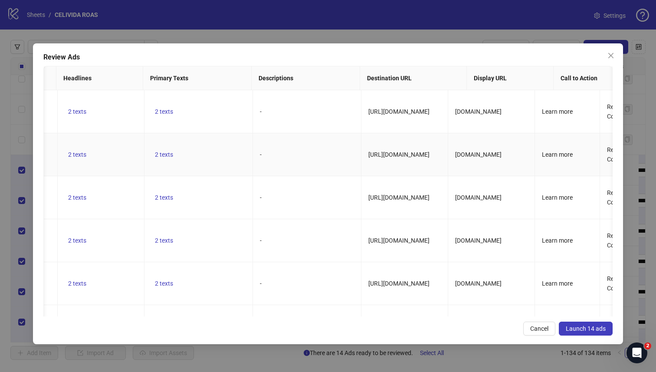
scroll to position [0, 371]
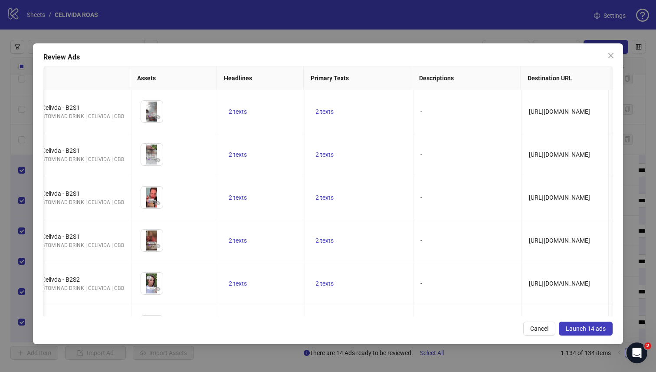
click at [351, 265] on button "Launch 14 ads" at bounding box center [586, 329] width 54 height 14
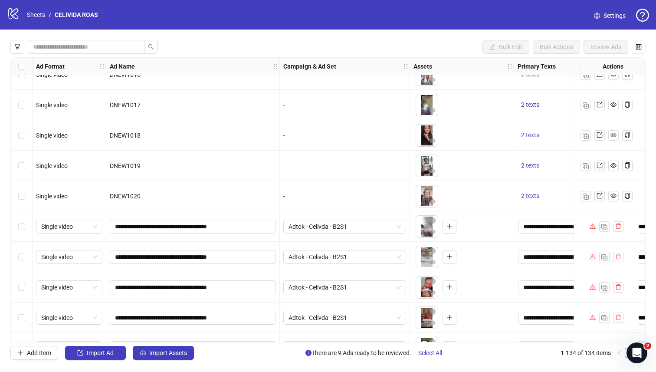
scroll to position [3507, 0]
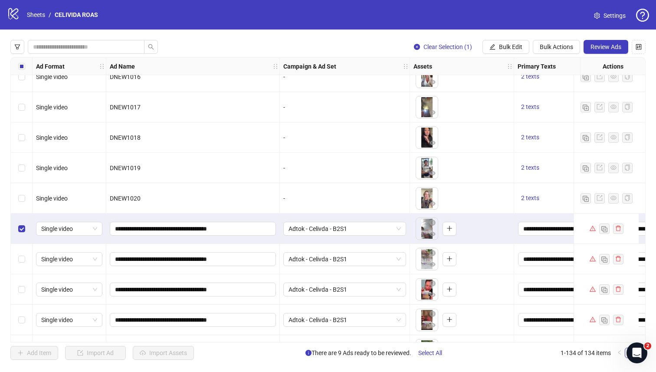
click at [27, 249] on div "Select row 122" at bounding box center [22, 259] width 22 height 30
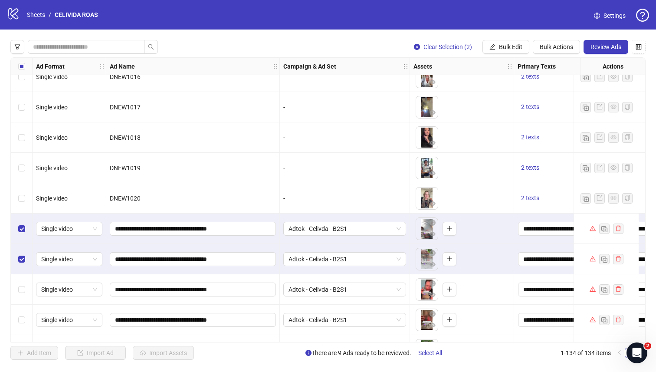
click at [23, 265] on div "Select row 123" at bounding box center [22, 289] width 22 height 30
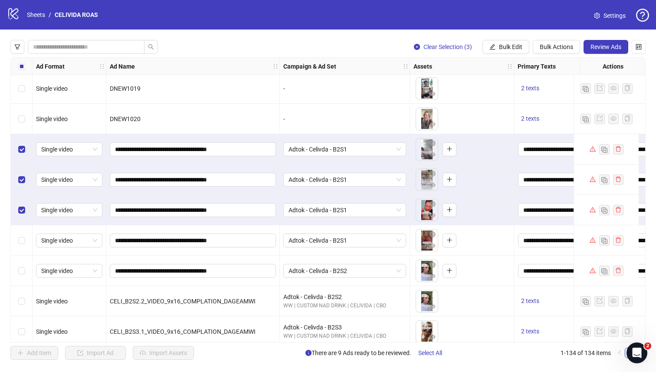
scroll to position [3595, 0]
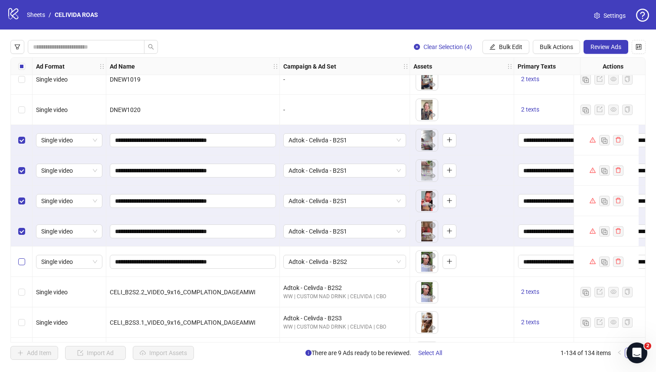
click at [22, 257] on label "Select row 125" at bounding box center [21, 262] width 7 height 10
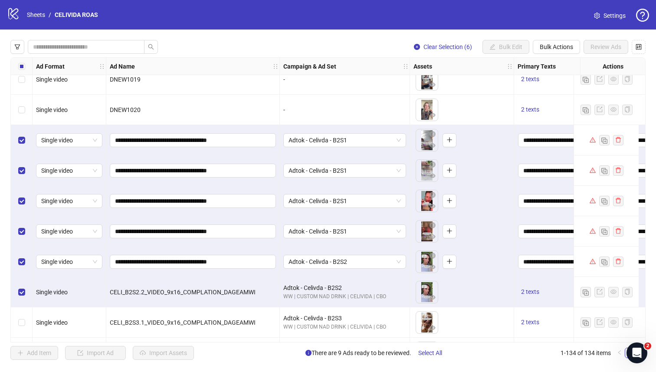
click at [21, 265] on div "Select row 127" at bounding box center [22, 322] width 22 height 30
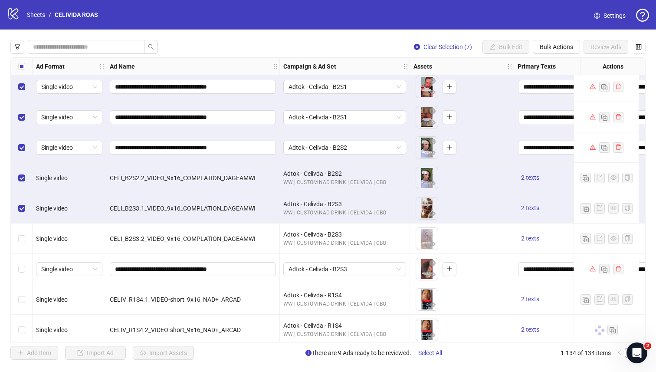
scroll to position [3732, 0]
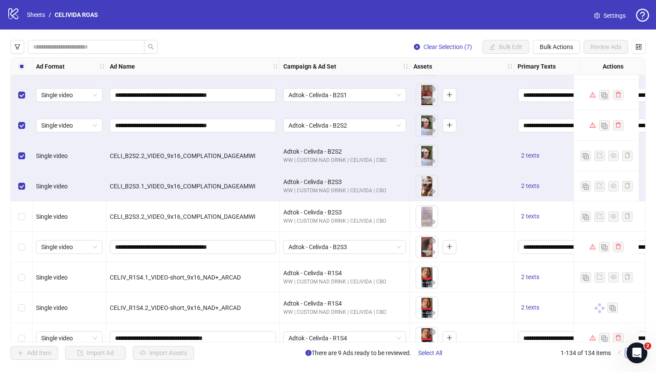
click at [25, 218] on div "Select row 128" at bounding box center [22, 216] width 22 height 30
click at [23, 198] on div "Select row 127" at bounding box center [22, 186] width 22 height 30
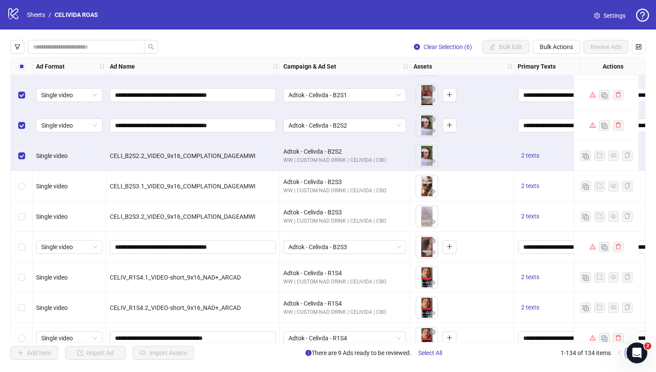
click at [22, 165] on div "Select row 126" at bounding box center [22, 156] width 22 height 30
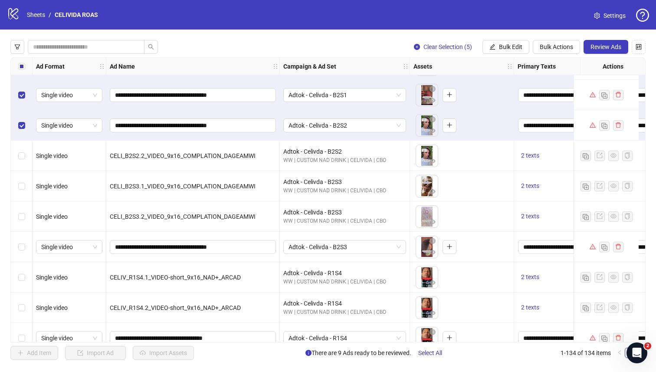
click at [17, 244] on div "Select row 129" at bounding box center [22, 247] width 22 height 30
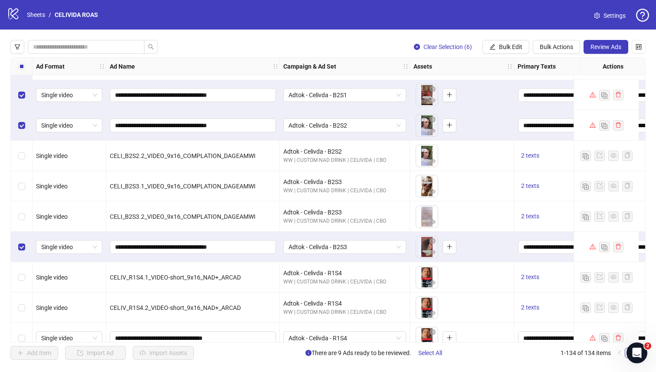
scroll to position [3807, 0]
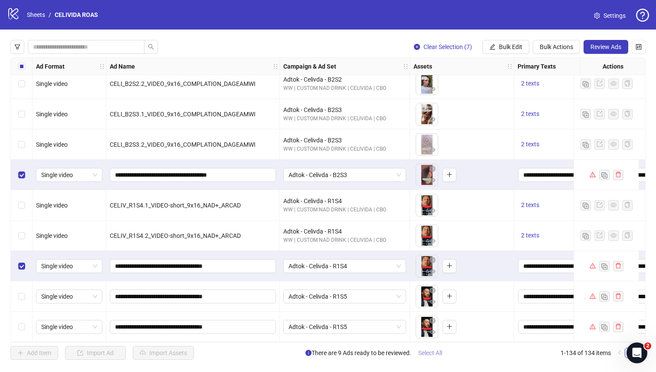
click at [351, 265] on span "Select All" at bounding box center [430, 352] width 24 height 7
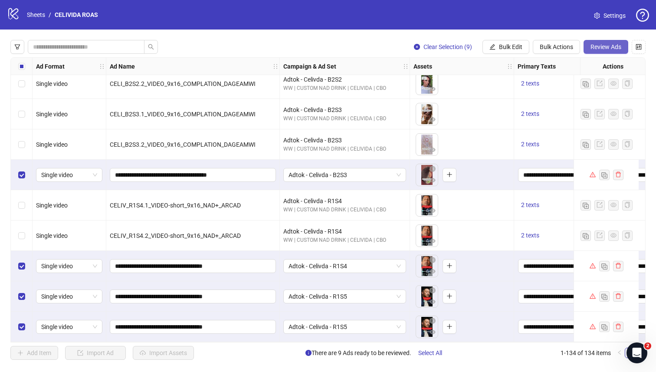
click at [351, 45] on span "Review Ads" at bounding box center [606, 46] width 31 height 7
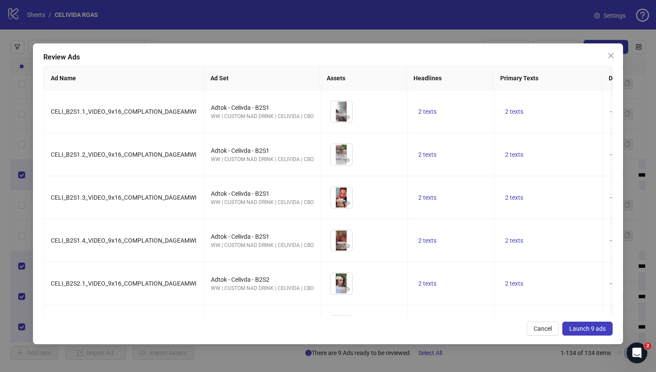
click at [351, 265] on span "Launch 9 ads" at bounding box center [587, 328] width 36 height 7
